Goal: Task Accomplishment & Management: Complete application form

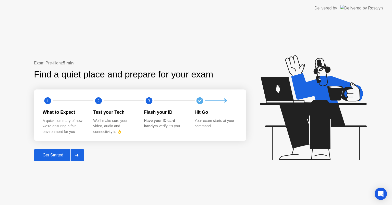
click at [54, 154] on div "Get Started" at bounding box center [52, 155] width 35 height 5
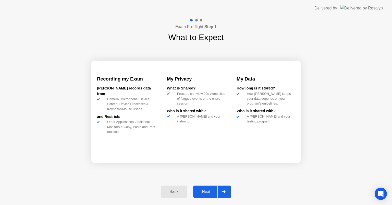
click at [204, 192] on div "Next" at bounding box center [206, 191] width 23 height 5
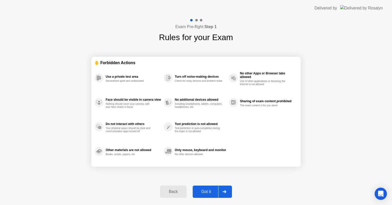
click at [204, 192] on div "Got it" at bounding box center [206, 191] width 24 height 5
select select "Available cameras"
select select "Available speakers"
select select "Available microphones"
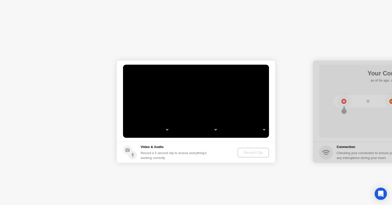
select select "*"
select select "**********"
select select "*******"
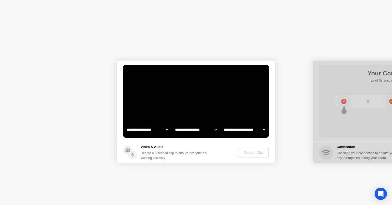
select select "*******"
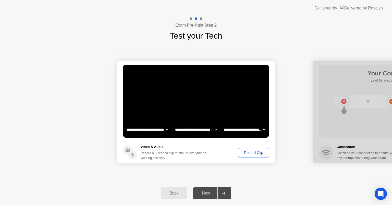
click at [249, 152] on div "Record Clip" at bounding box center [253, 152] width 27 height 4
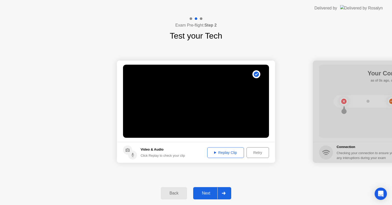
click at [206, 191] on div "Next" at bounding box center [206, 193] width 23 height 5
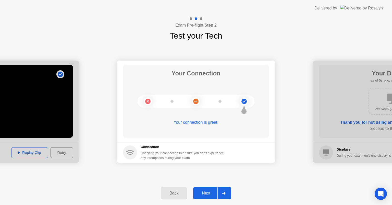
click at [205, 191] on div "Next" at bounding box center [206, 193] width 23 height 5
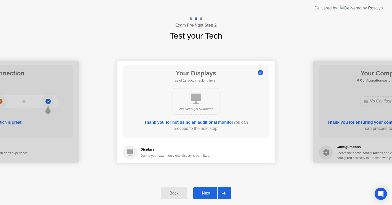
click at [205, 191] on div "Next" at bounding box center [206, 193] width 23 height 5
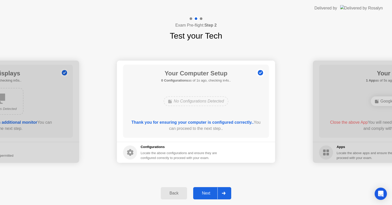
click at [205, 191] on div "Next" at bounding box center [206, 193] width 23 height 5
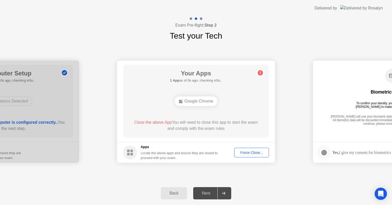
click at [247, 152] on div "Force Close..." at bounding box center [251, 152] width 31 height 4
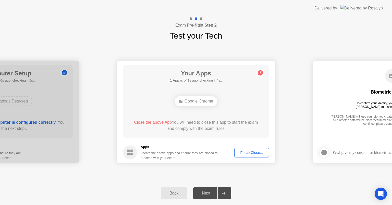
click at [242, 150] on div "Force Close..." at bounding box center [251, 152] width 31 height 4
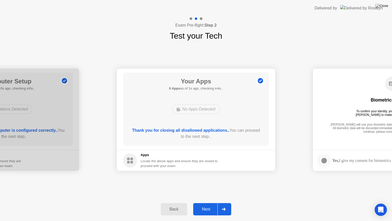
click at [202, 204] on div "Next" at bounding box center [206, 209] width 23 height 5
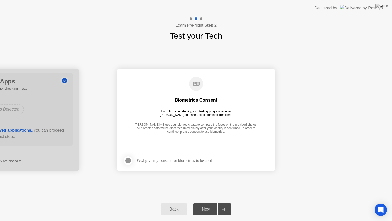
click at [127, 160] on div at bounding box center [128, 160] width 6 height 6
click at [200, 204] on div "Next" at bounding box center [206, 209] width 23 height 5
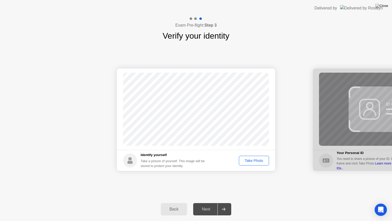
click at [250, 161] on div "Take Photo" at bounding box center [254, 160] width 27 height 4
click at [204, 204] on div "Next" at bounding box center [206, 209] width 23 height 5
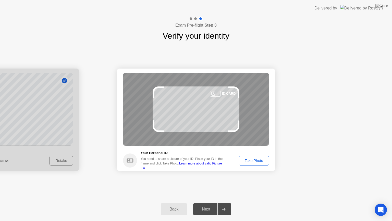
click at [256, 159] on div "Take Photo" at bounding box center [254, 160] width 27 height 4
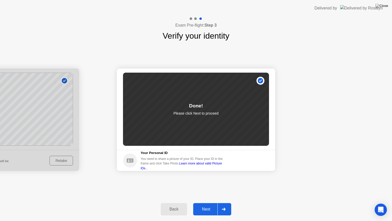
click at [204, 204] on div "Next" at bounding box center [206, 209] width 23 height 5
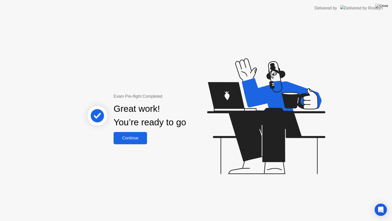
click at [130, 140] on div "Continue" at bounding box center [130, 138] width 30 height 5
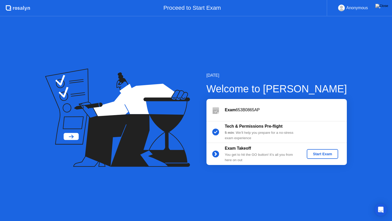
click at [318, 152] on div "Start Exam" at bounding box center [322, 154] width 27 height 4
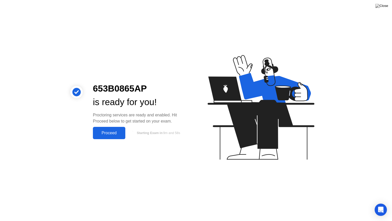
click at [103, 135] on div "Proceed" at bounding box center [108, 132] width 29 height 5
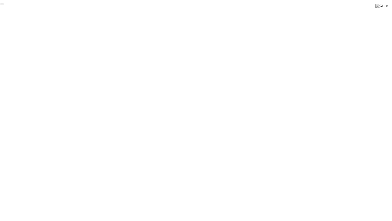
click div "End Proctoring Session"
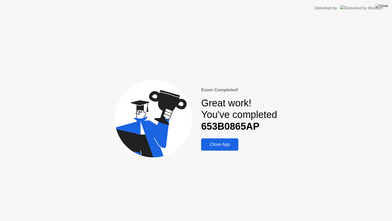
click at [209, 143] on div "Close App" at bounding box center [220, 144] width 34 height 5
